Goal: Information Seeking & Learning: Learn about a topic

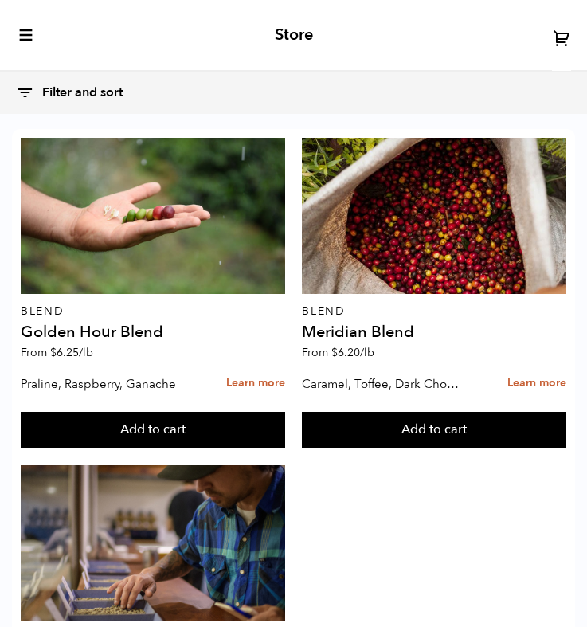
scroll to position [194, 0]
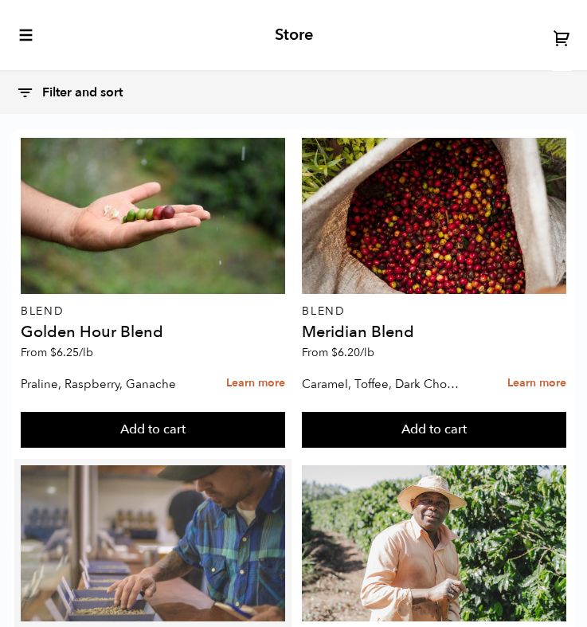
click at [143, 465] on div at bounding box center [153, 543] width 264 height 156
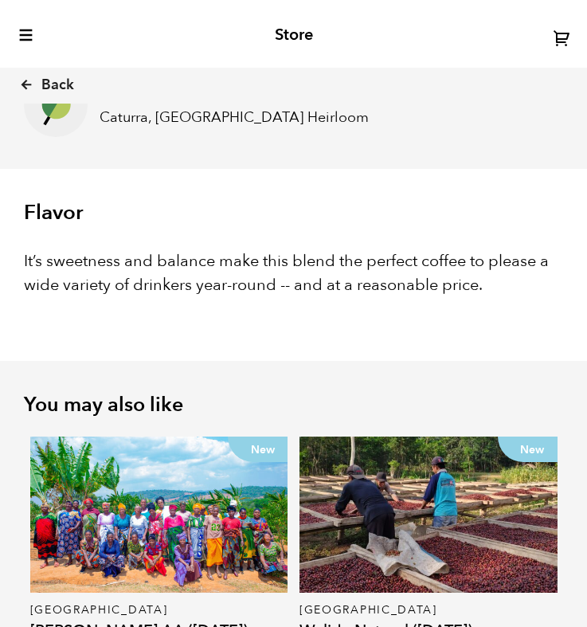
scroll to position [1211, 0]
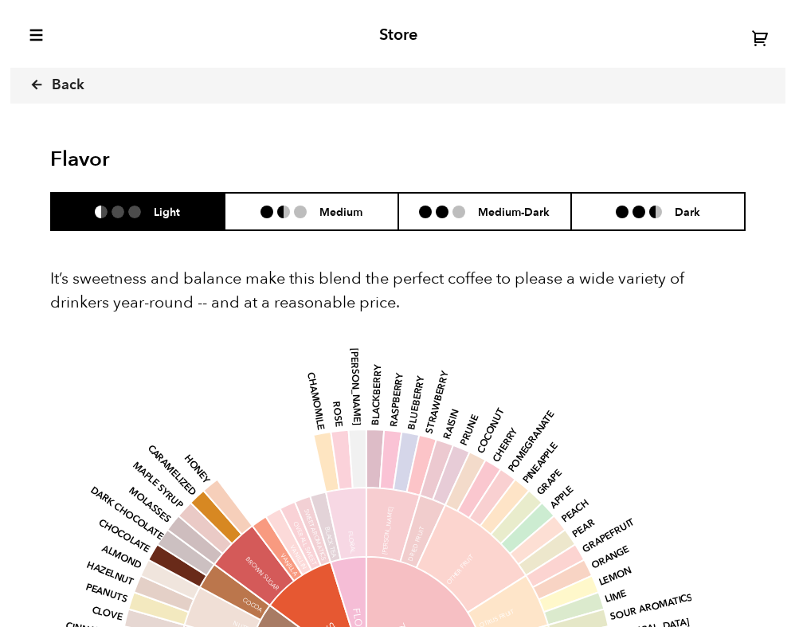
scroll to position [693, 682]
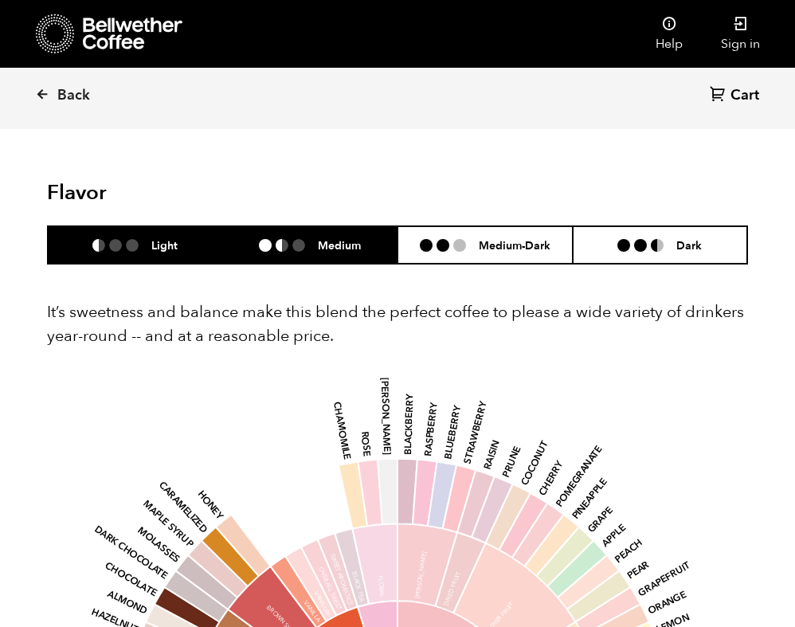
click at [317, 258] on li "Medium" at bounding box center [310, 244] width 175 height 37
click at [198, 239] on li "Light" at bounding box center [135, 244] width 175 height 37
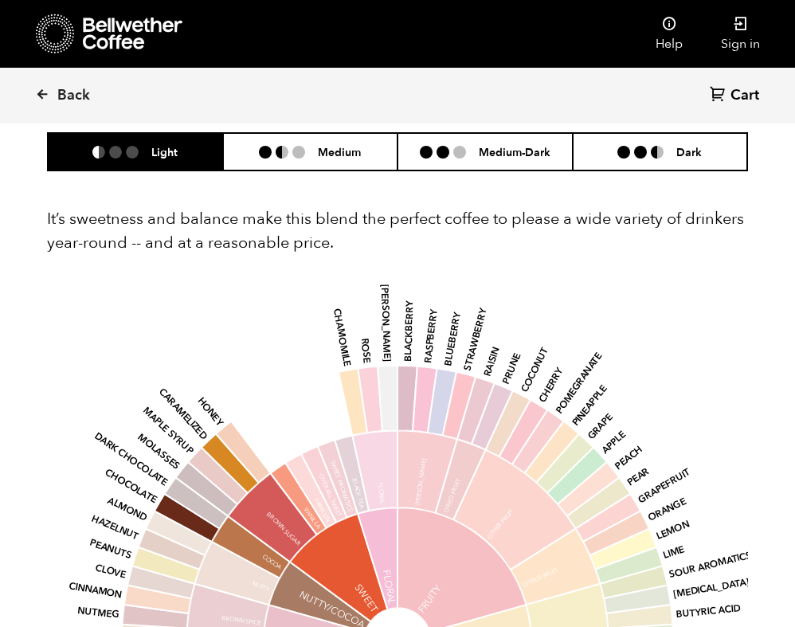
scroll to position [1016, 0]
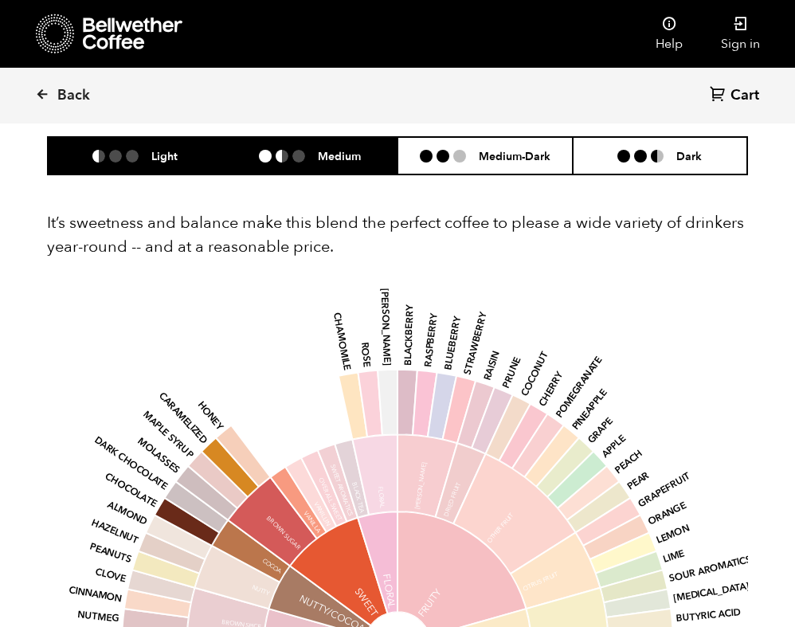
click at [319, 149] on h6 "Medium" at bounding box center [339, 156] width 43 height 14
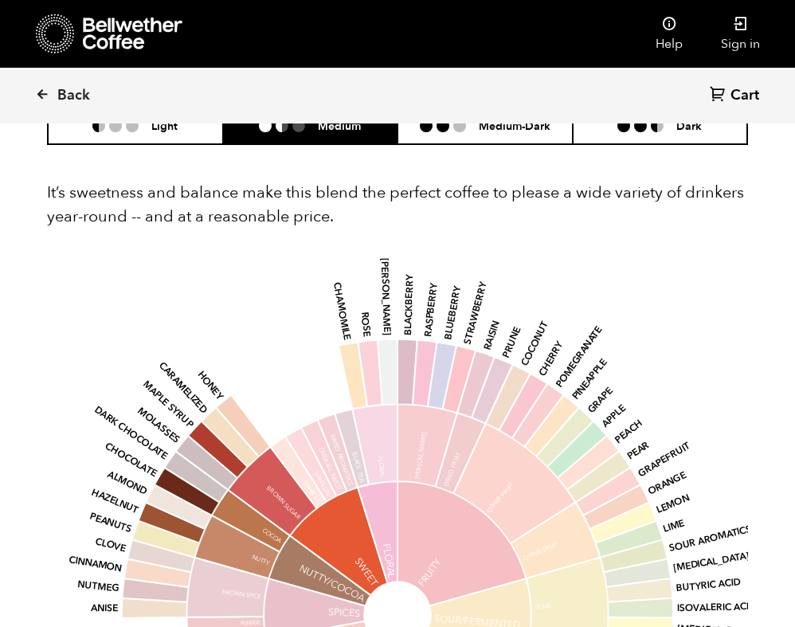
scroll to position [1036, 0]
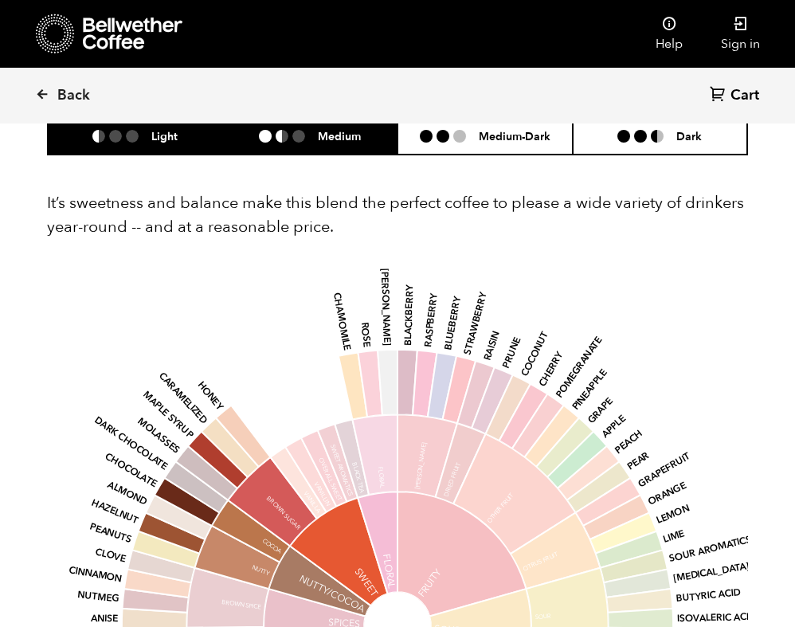
click at [168, 140] on h6 "Light" at bounding box center [164, 136] width 26 height 14
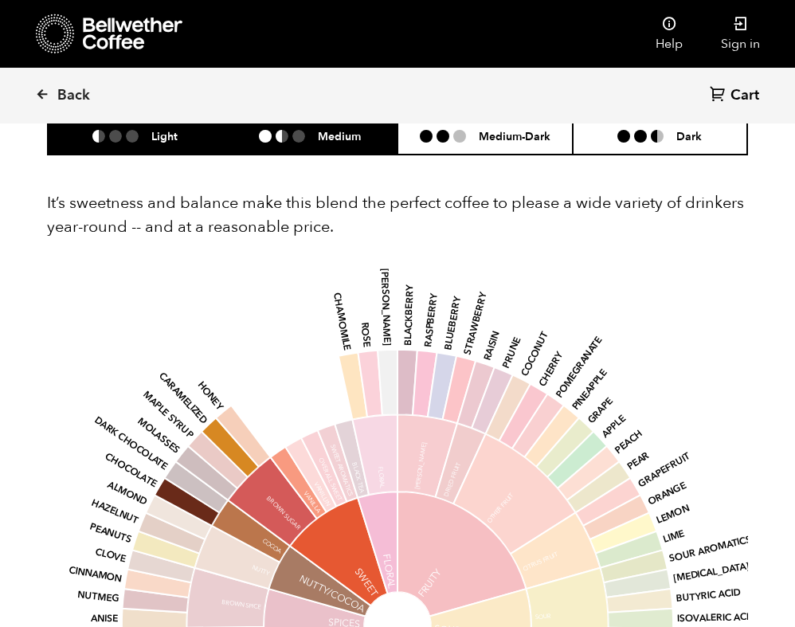
click at [268, 134] on li at bounding box center [265, 136] width 13 height 13
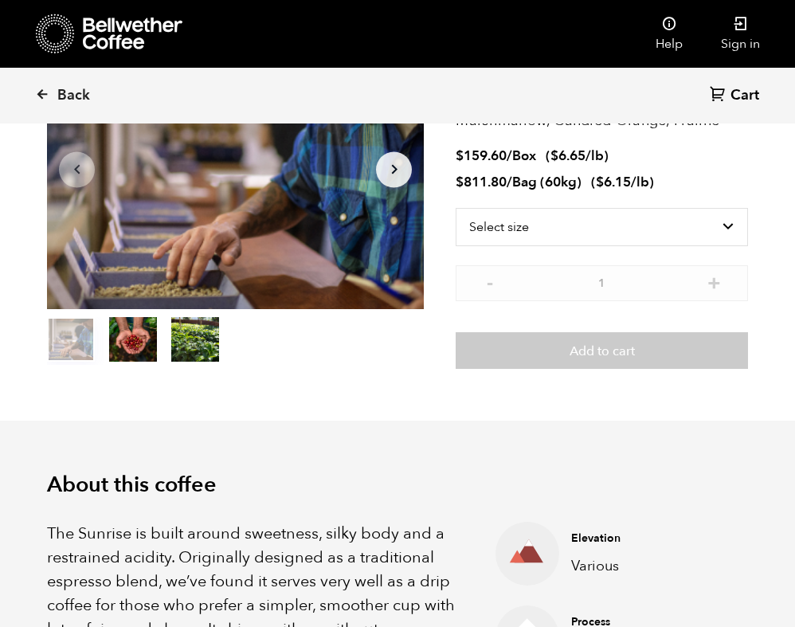
scroll to position [0, 0]
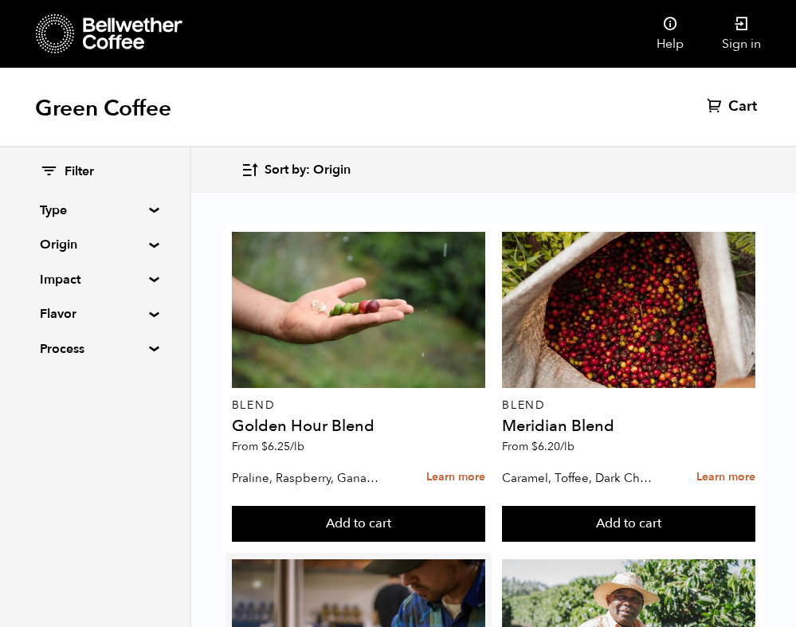
scroll to position [406, 0]
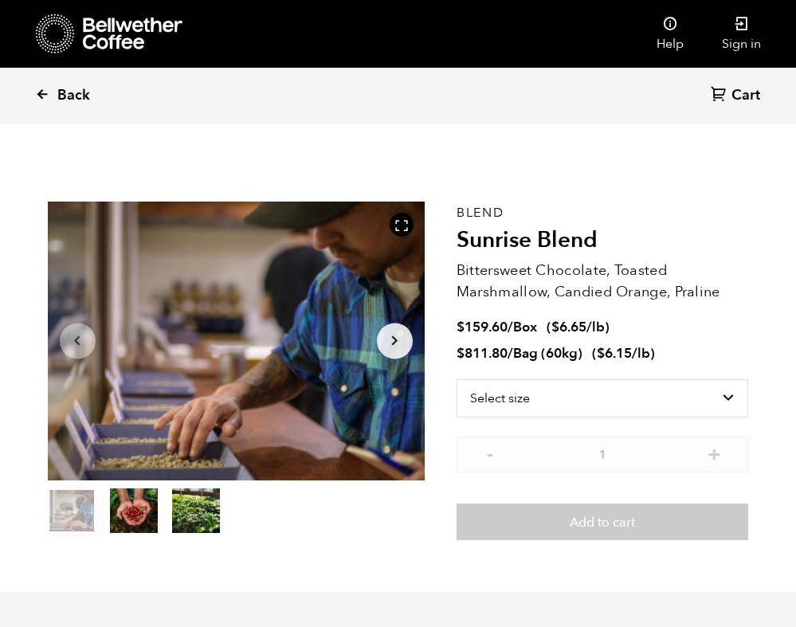
click at [52, 98] on link "Back" at bounding box center [84, 96] width 99 height 54
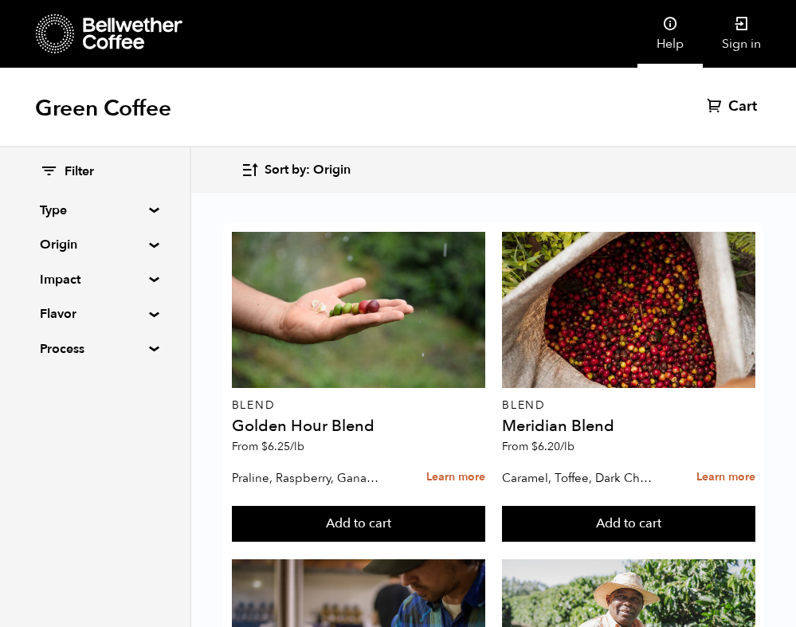
click at [681, 36] on link "Help" at bounding box center [669, 34] width 65 height 68
